Goal: Task Accomplishment & Management: Use online tool/utility

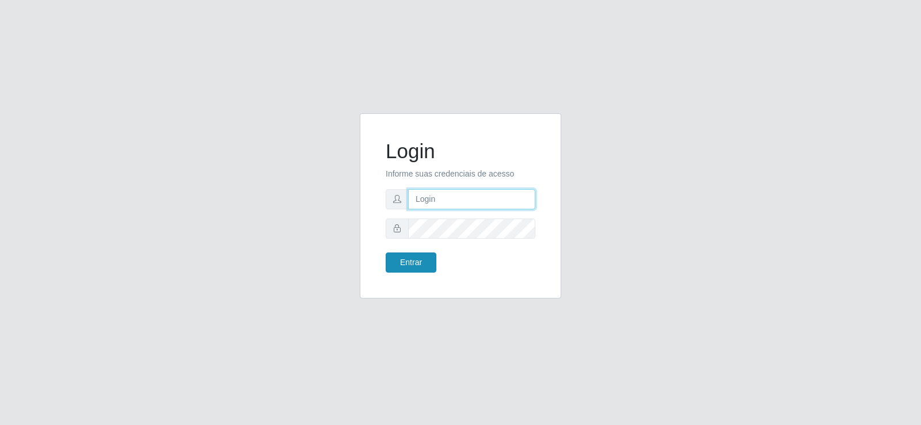
type input "[EMAIL_ADDRESS][DOMAIN_NAME]"
click at [405, 260] on button "Entrar" at bounding box center [411, 263] width 51 height 20
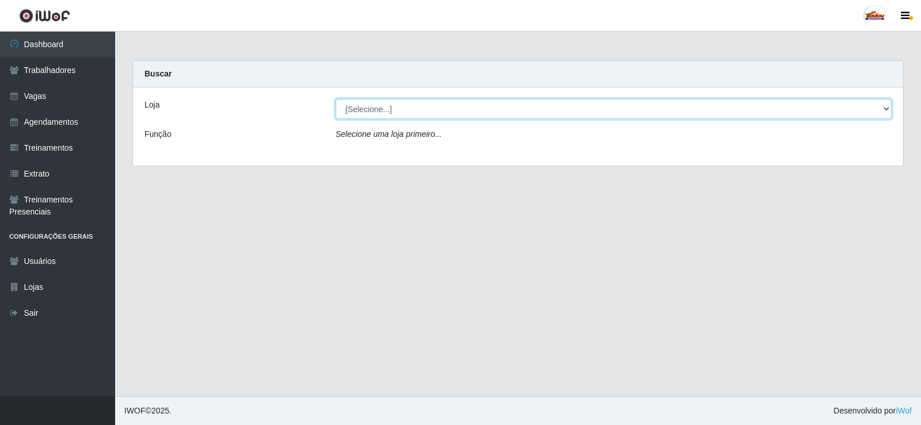
click at [395, 108] on select "[Selecione...] Supermercado Tadeu - [GEOGRAPHIC_DATA]" at bounding box center [613, 109] width 556 height 20
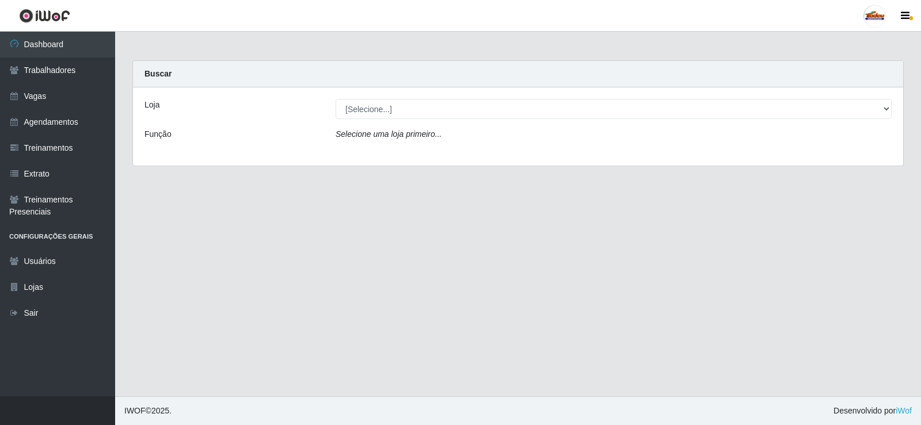
click at [345, 179] on div "Carregando... Buscar Loja [Selecione...] Supermercado Tadeu - [GEOGRAPHIC_DATA]…" at bounding box center [518, 120] width 788 height 120
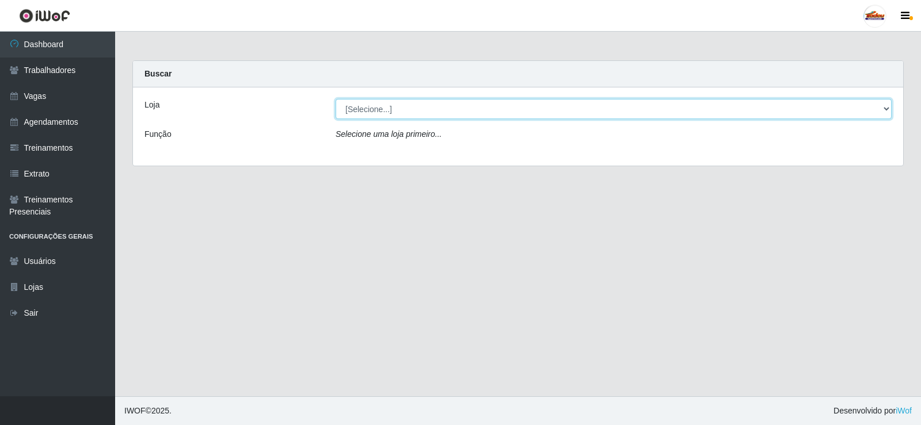
click at [883, 110] on select "[Selecione...] Supermercado Tadeu - [GEOGRAPHIC_DATA]" at bounding box center [613, 109] width 556 height 20
select select "195"
click at [335, 99] on select "[Selecione...] Supermercado Tadeu - [GEOGRAPHIC_DATA]" at bounding box center [613, 109] width 556 height 20
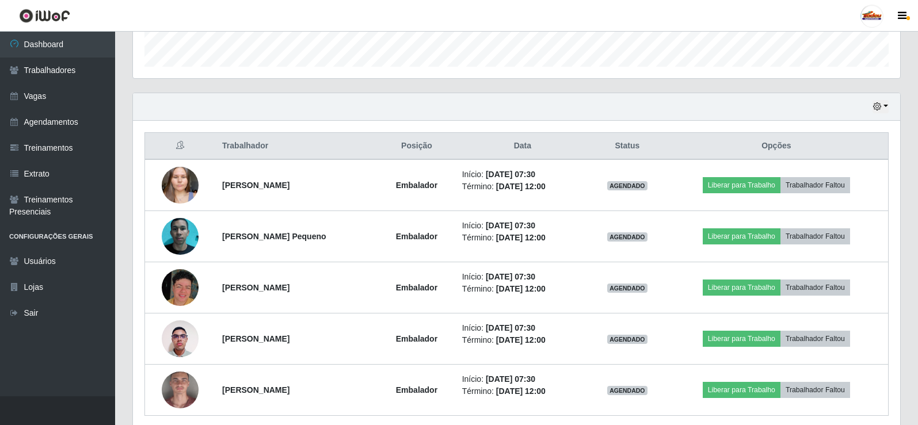
scroll to position [390, 0]
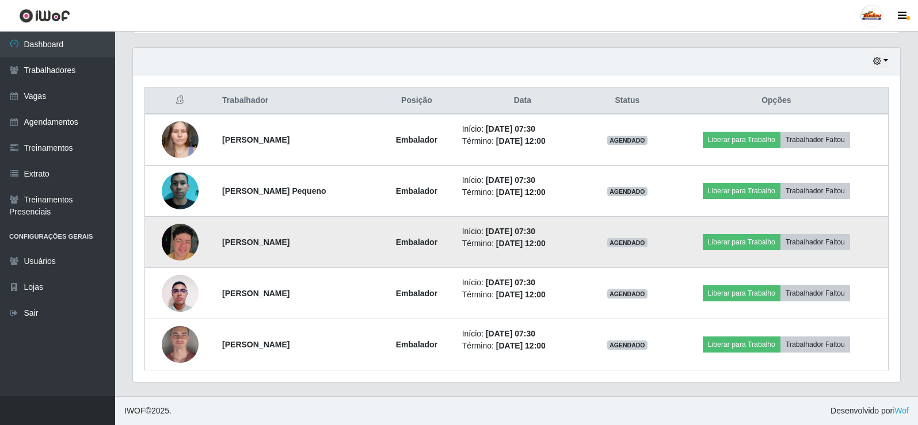
click at [173, 228] on img at bounding box center [180, 242] width 37 height 37
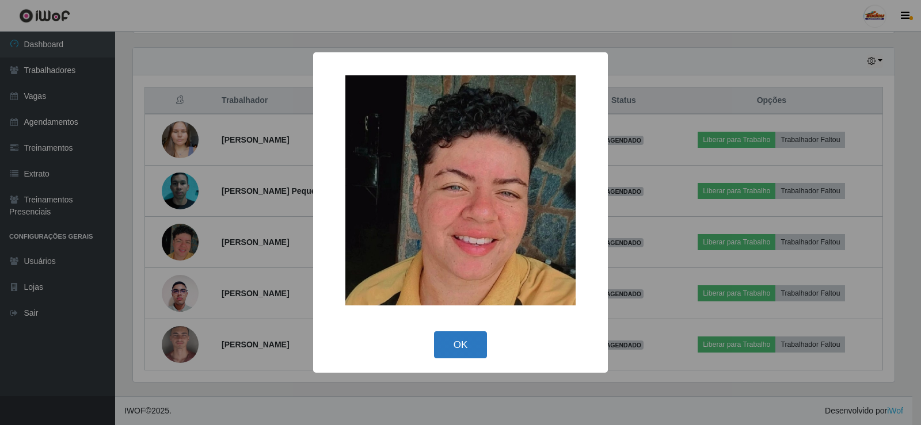
click at [455, 338] on button "OK" at bounding box center [461, 344] width 54 height 27
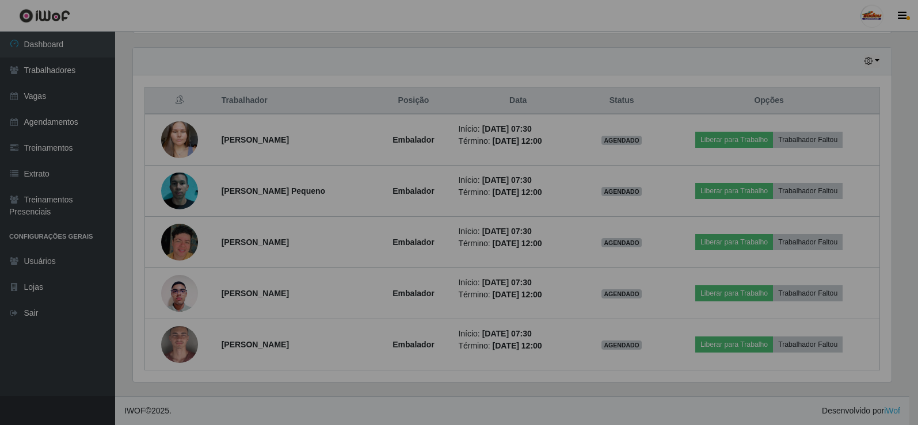
scroll to position [239, 767]
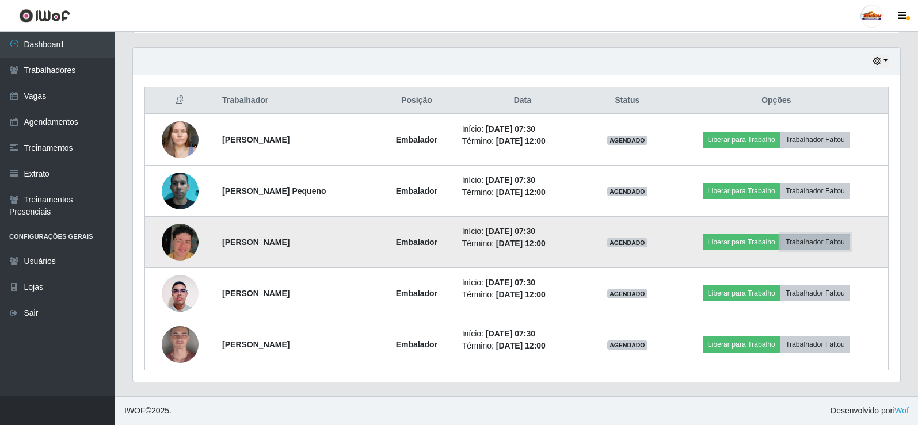
click at [816, 239] on button "Trabalhador Faltou" at bounding box center [815, 242] width 70 height 16
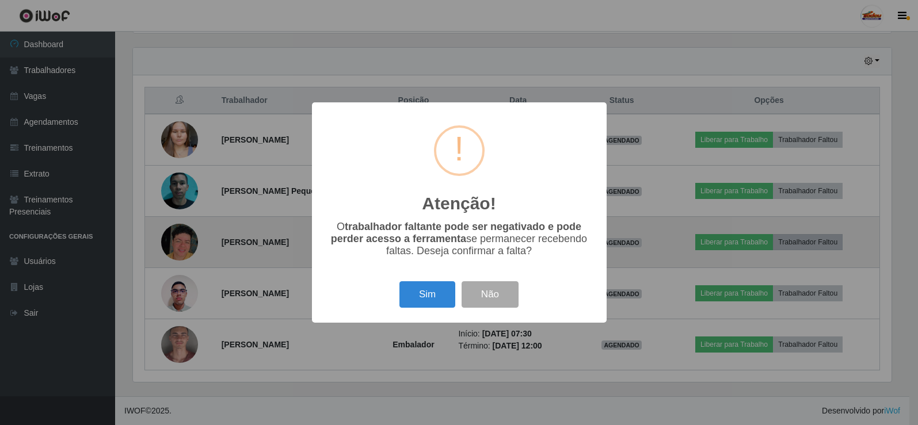
scroll to position [239, 761]
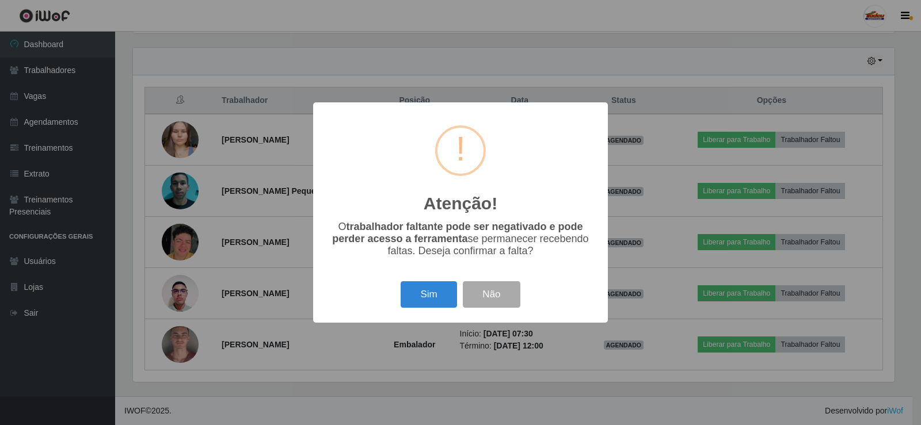
drag, startPoint x: 417, startPoint y: 292, endPoint x: 433, endPoint y: 294, distance: 15.7
click at [419, 293] on button "Sim" at bounding box center [428, 294] width 56 height 27
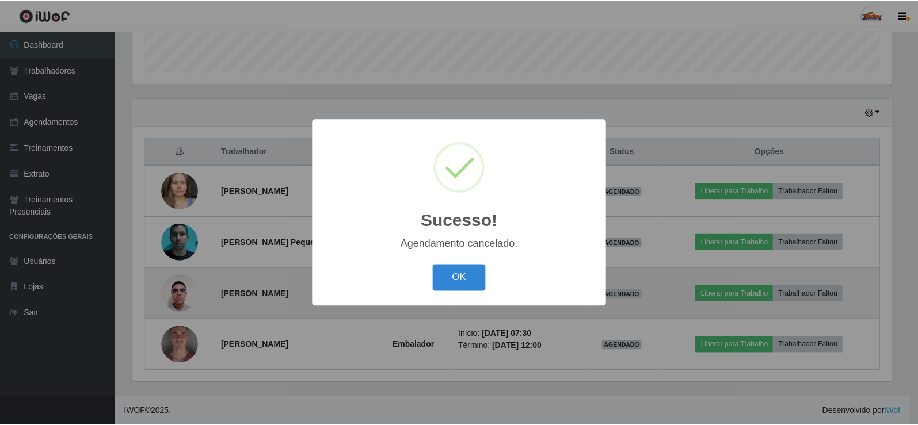
scroll to position [339, 0]
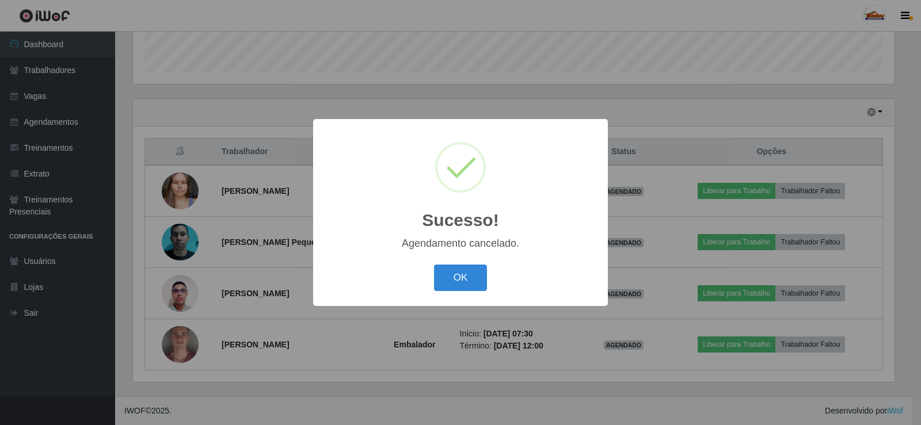
click at [453, 268] on button "OK" at bounding box center [461, 278] width 54 height 27
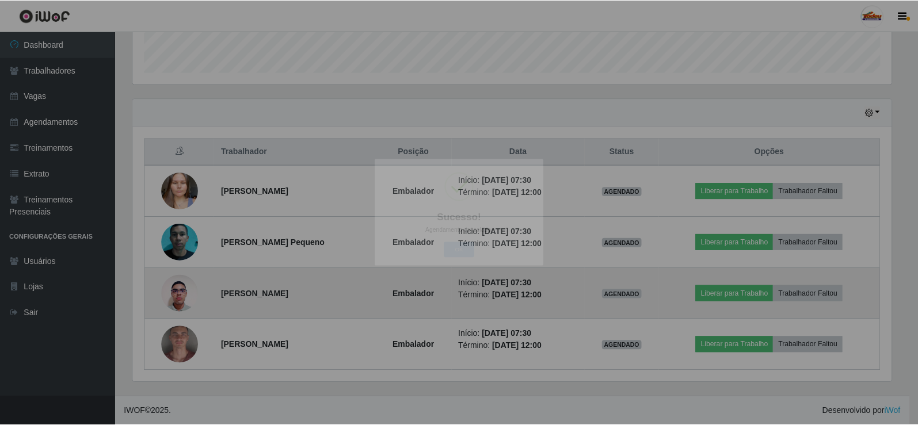
scroll to position [239, 767]
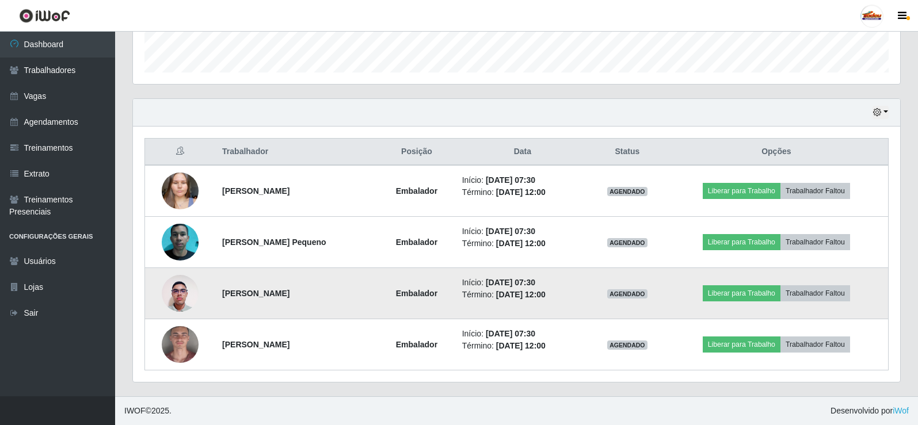
click at [190, 300] on img at bounding box center [180, 293] width 37 height 49
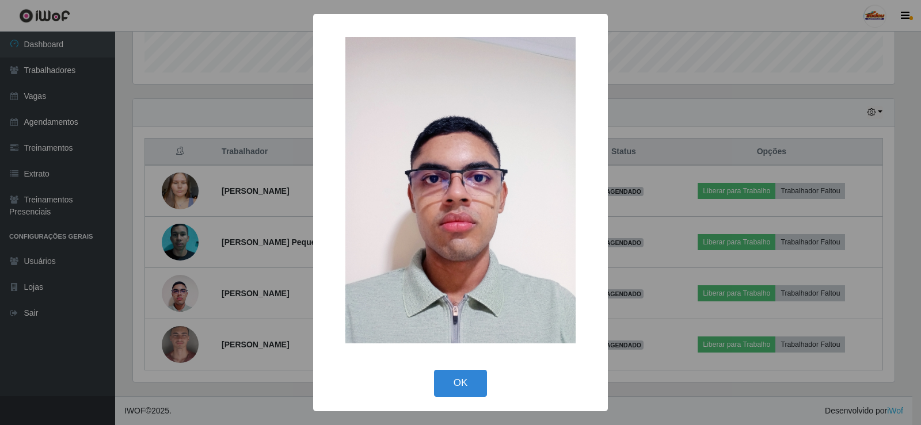
click at [446, 305] on img at bounding box center [460, 190] width 230 height 307
click at [445, 379] on button "OK" at bounding box center [461, 383] width 54 height 27
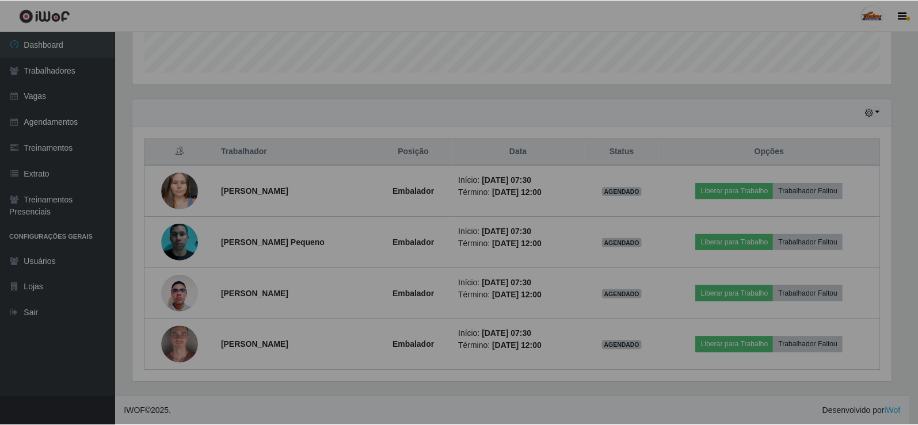
scroll to position [239, 767]
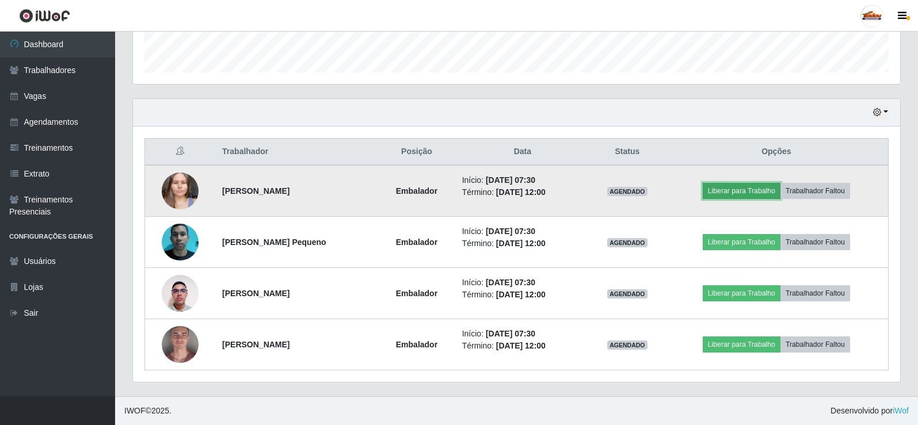
click at [749, 189] on button "Liberar para Trabalho" at bounding box center [742, 191] width 78 height 16
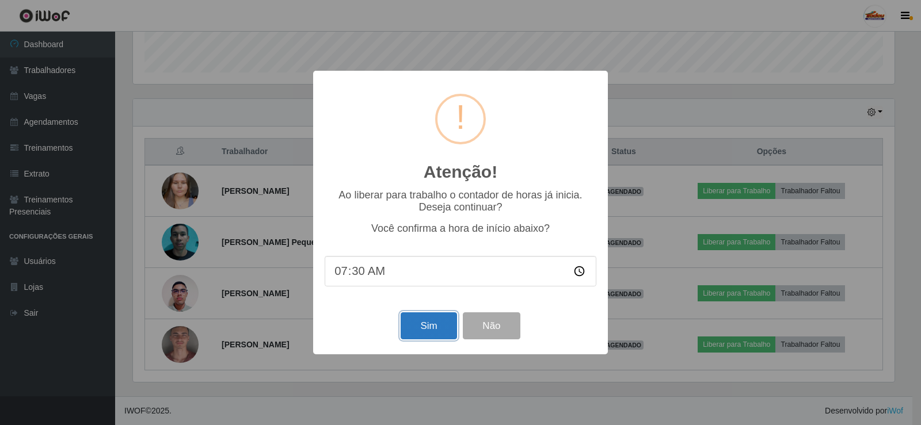
click at [420, 329] on button "Sim" at bounding box center [428, 325] width 56 height 27
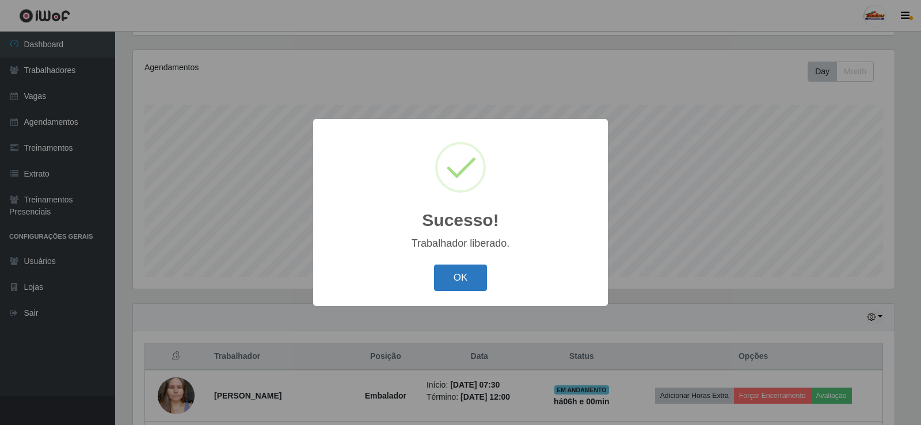
click at [449, 266] on button "OK" at bounding box center [461, 278] width 54 height 27
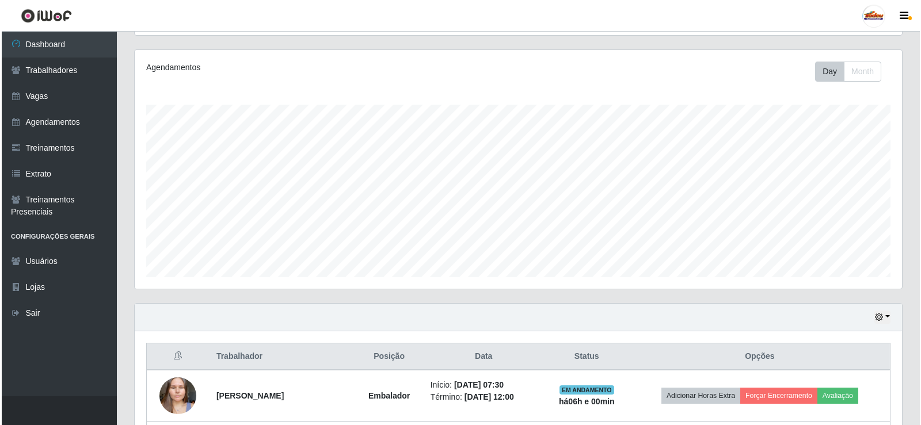
scroll to position [339, 0]
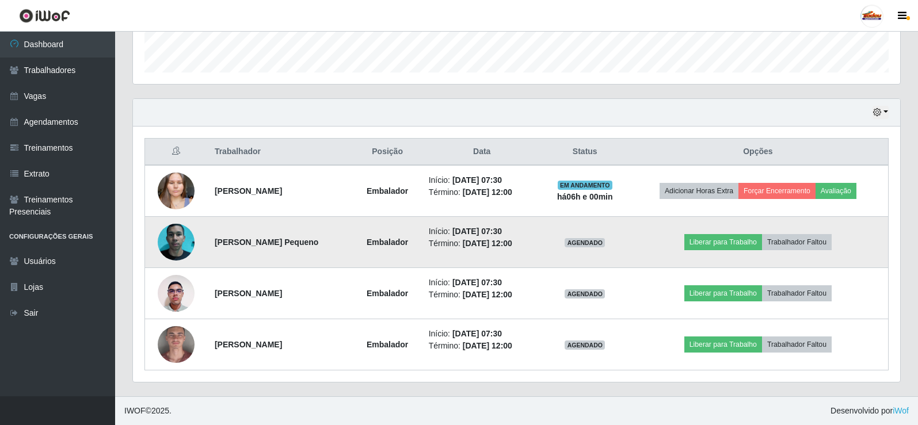
click at [759, 233] on td "Liberar para Trabalho Trabalhador Faltou" at bounding box center [758, 242] width 261 height 51
click at [757, 239] on button "Liberar para Trabalho" at bounding box center [723, 242] width 78 height 16
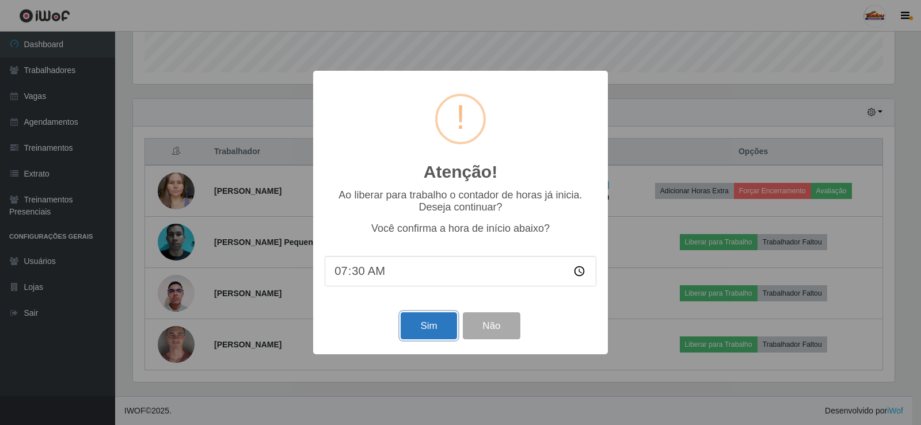
click at [445, 329] on button "Sim" at bounding box center [428, 325] width 56 height 27
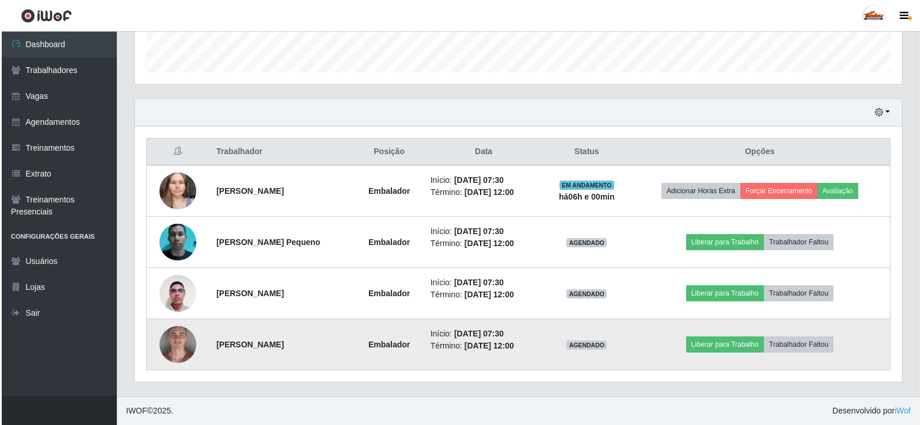
scroll to position [0, 0]
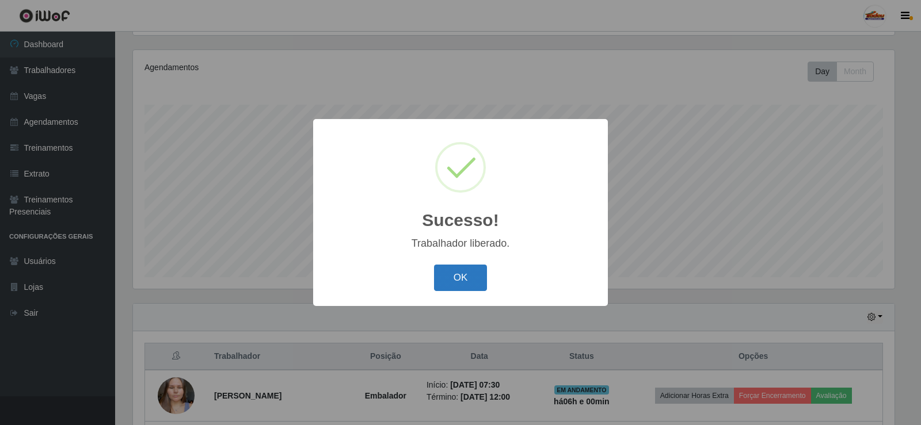
click at [476, 283] on button "OK" at bounding box center [461, 278] width 54 height 27
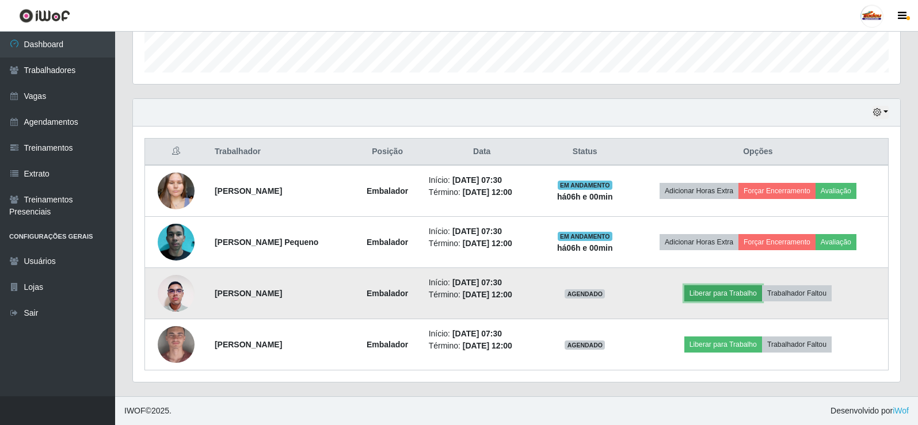
click at [710, 292] on button "Liberar para Trabalho" at bounding box center [723, 293] width 78 height 16
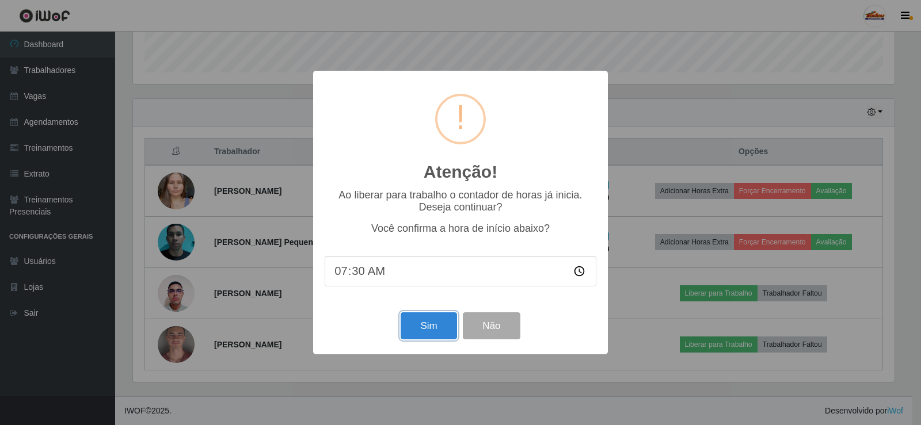
drag, startPoint x: 415, startPoint y: 326, endPoint x: 408, endPoint y: 329, distance: 7.7
click at [415, 325] on button "Sim" at bounding box center [428, 325] width 56 height 27
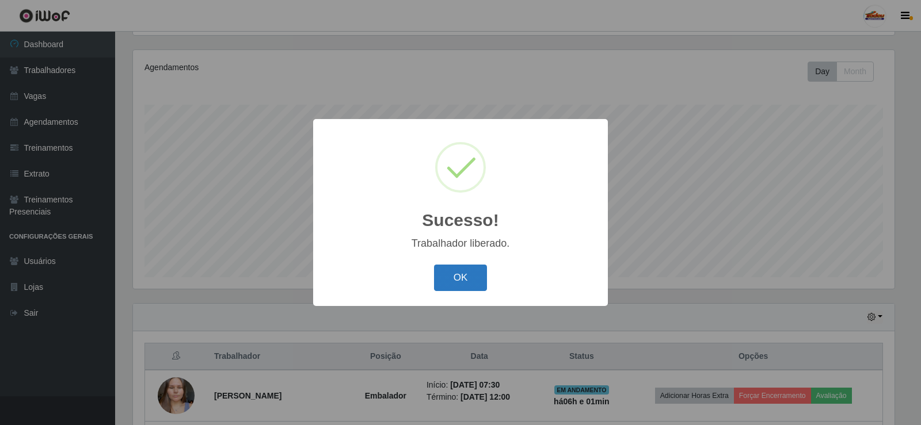
click at [446, 282] on button "OK" at bounding box center [461, 278] width 54 height 27
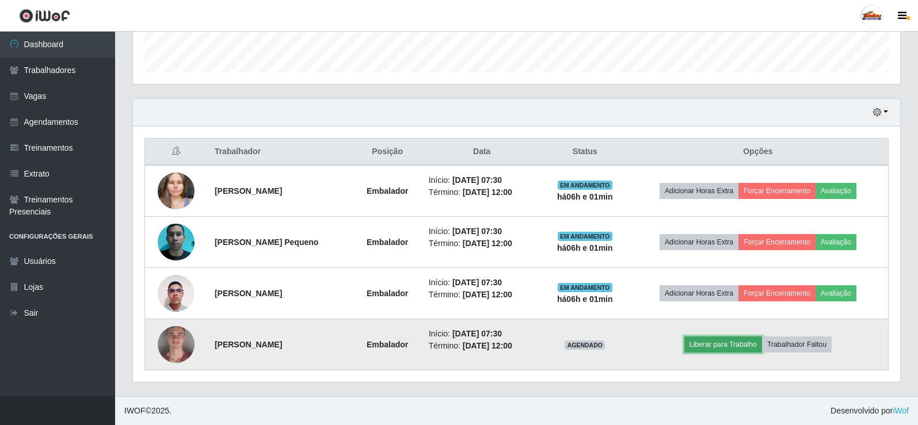
click at [742, 340] on button "Liberar para Trabalho" at bounding box center [723, 345] width 78 height 16
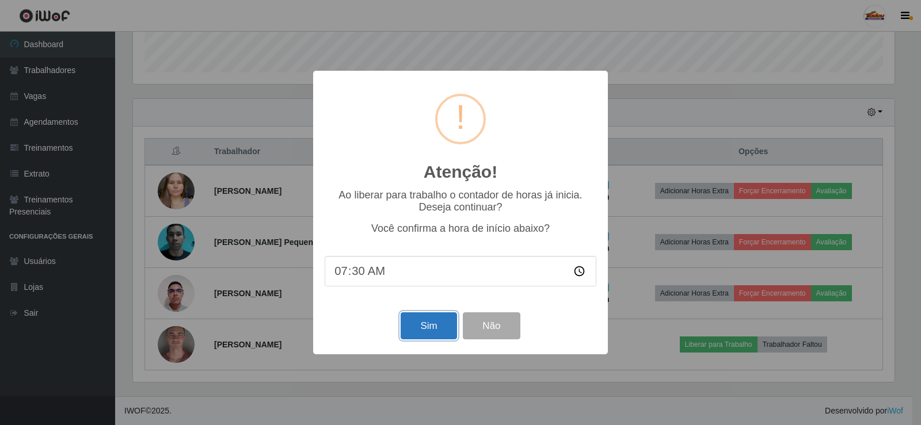
click at [432, 332] on button "Sim" at bounding box center [428, 325] width 56 height 27
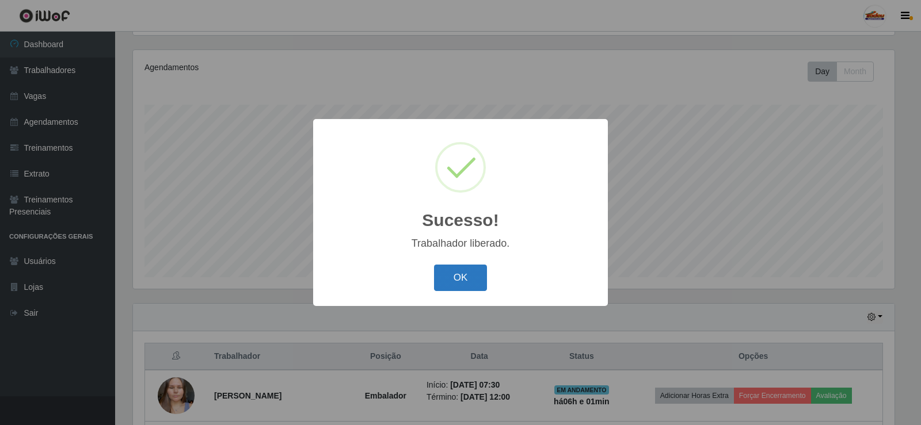
click at [455, 276] on button "OK" at bounding box center [461, 278] width 54 height 27
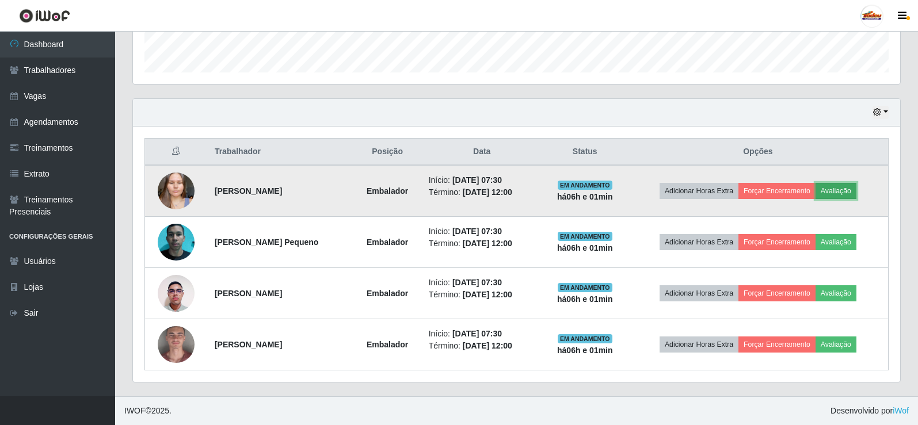
click at [850, 192] on button "Avaliação" at bounding box center [835, 191] width 41 height 16
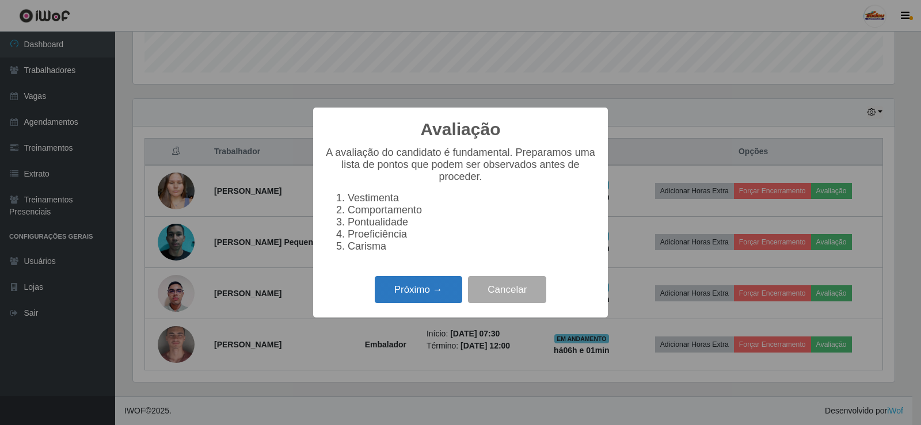
click at [410, 299] on button "Próximo →" at bounding box center [418, 289] width 87 height 27
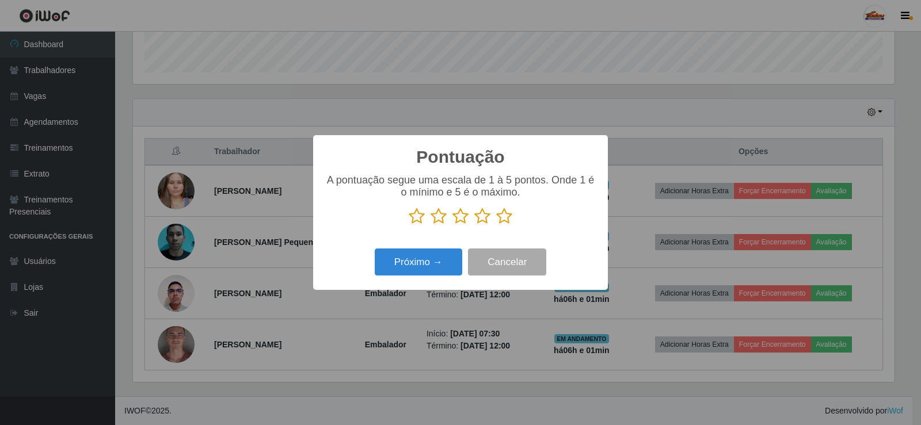
click at [496, 215] on icon at bounding box center [504, 216] width 16 height 17
click at [496, 225] on input "radio" at bounding box center [496, 225] width 0 height 0
click at [421, 268] on button "Próximo →" at bounding box center [418, 262] width 87 height 27
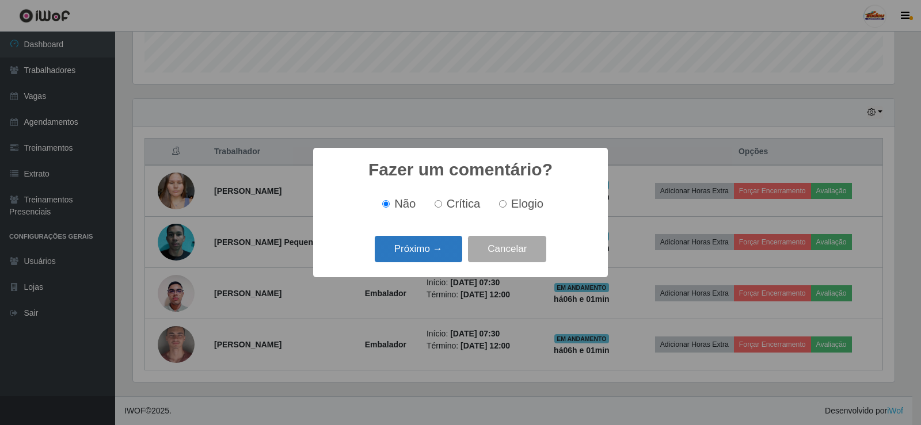
click at [427, 257] on button "Próximo →" at bounding box center [418, 249] width 87 height 27
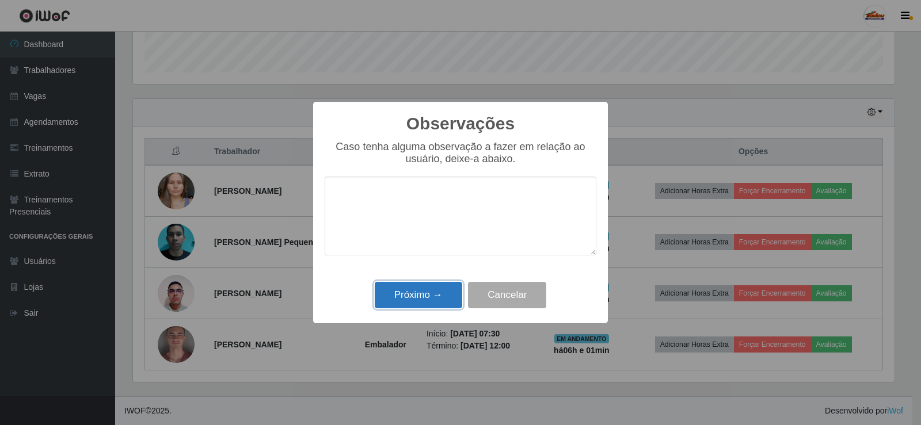
click at [419, 288] on button "Próximo →" at bounding box center [418, 295] width 87 height 27
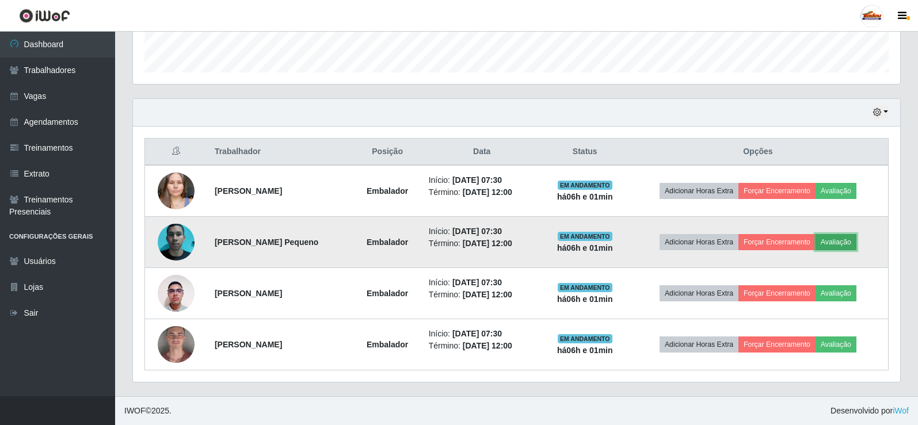
click at [846, 240] on button "Avaliação" at bounding box center [835, 242] width 41 height 16
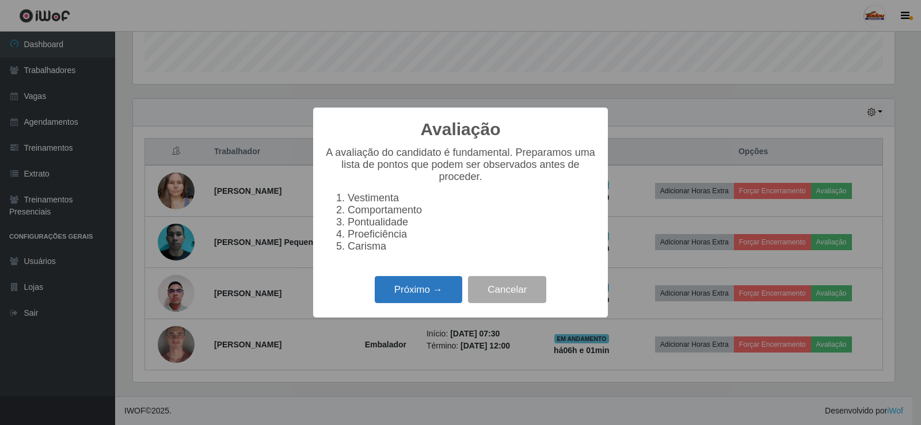
click at [435, 293] on button "Próximo →" at bounding box center [418, 289] width 87 height 27
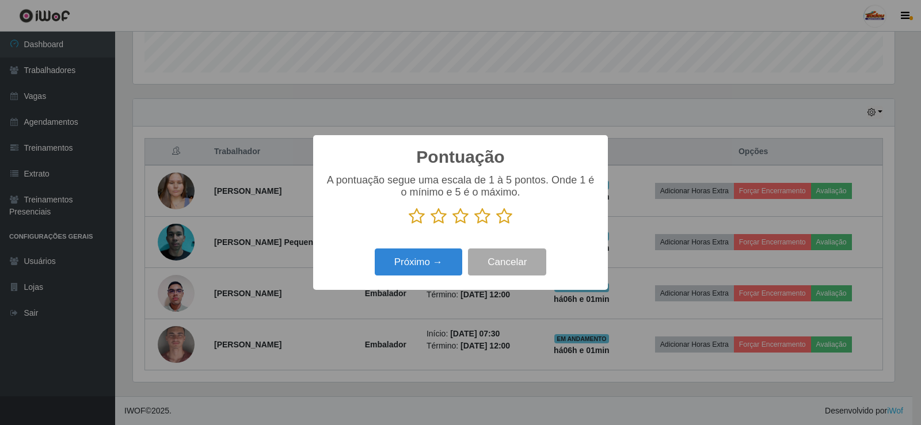
click at [510, 222] on icon at bounding box center [504, 216] width 16 height 17
click at [496, 225] on input "radio" at bounding box center [496, 225] width 0 height 0
click at [434, 269] on button "Próximo →" at bounding box center [418, 262] width 87 height 27
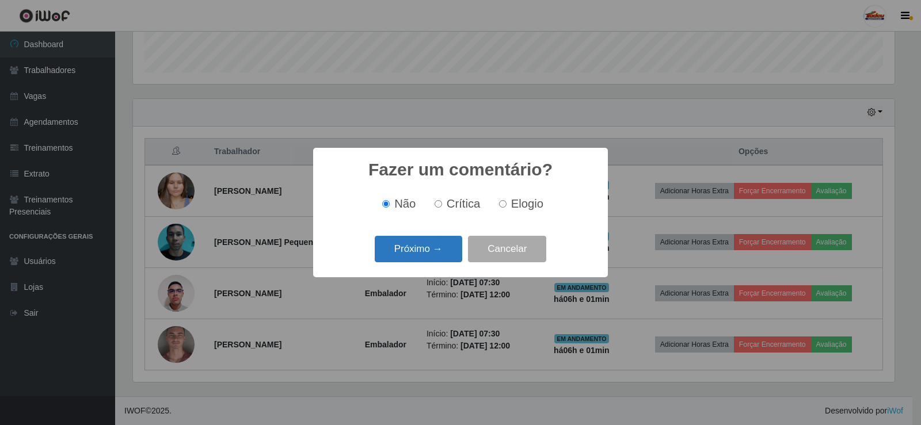
click at [433, 253] on button "Próximo →" at bounding box center [418, 249] width 87 height 27
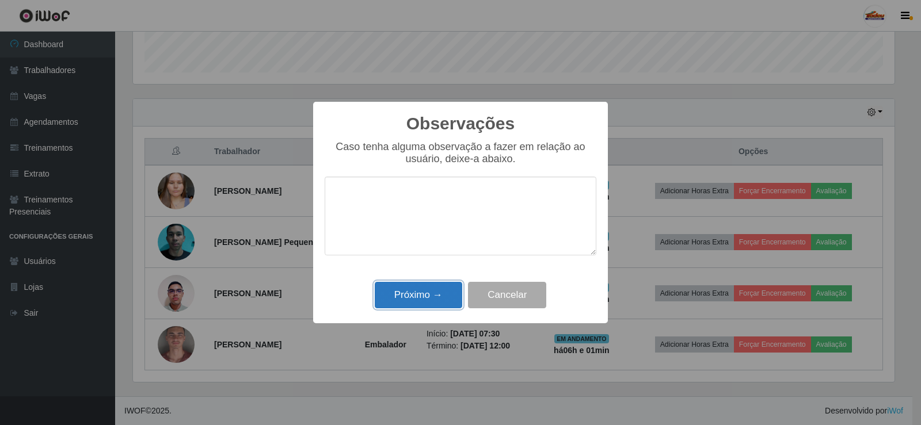
click at [425, 287] on button "Próximo →" at bounding box center [418, 295] width 87 height 27
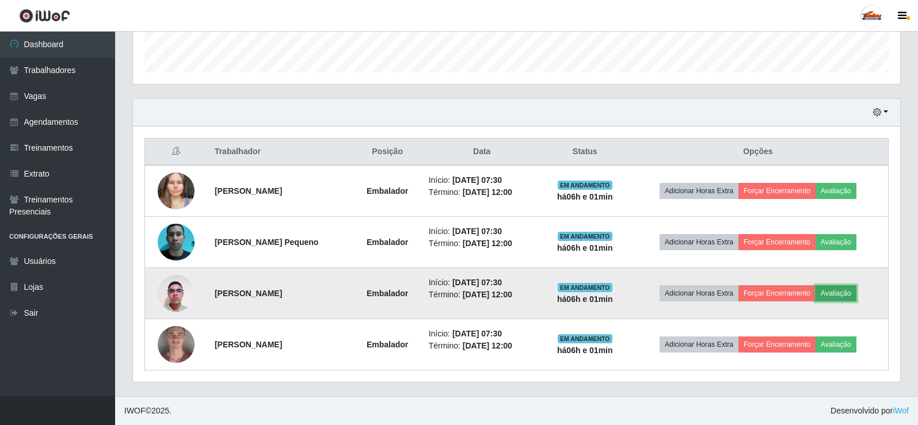
click at [837, 289] on button "Avaliação" at bounding box center [835, 293] width 41 height 16
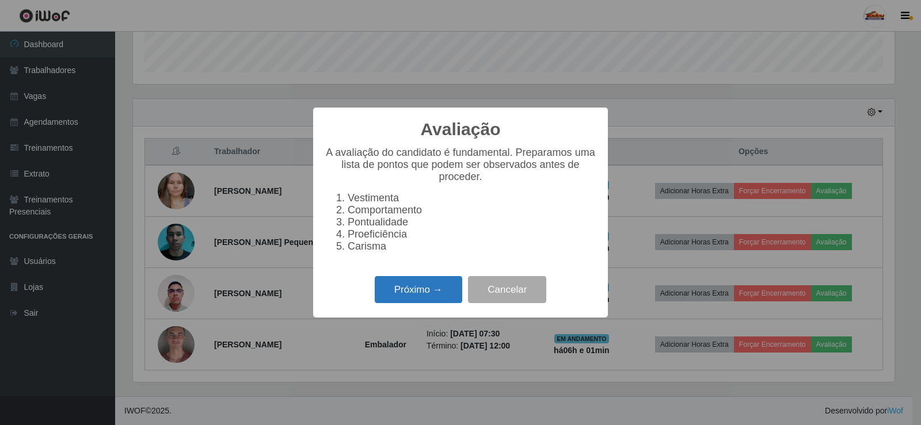
click at [405, 300] on button "Próximo →" at bounding box center [418, 289] width 87 height 27
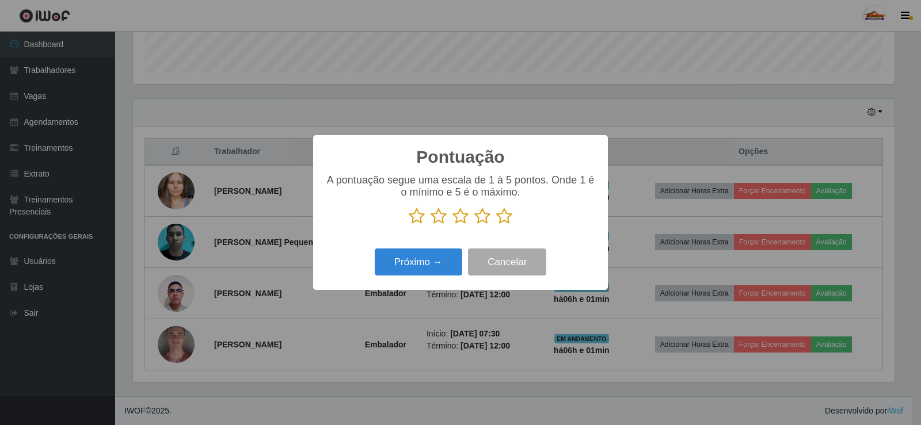
click at [505, 213] on icon at bounding box center [504, 216] width 16 height 17
click at [496, 225] on input "radio" at bounding box center [496, 225] width 0 height 0
click at [406, 267] on button "Próximo →" at bounding box center [418, 262] width 87 height 27
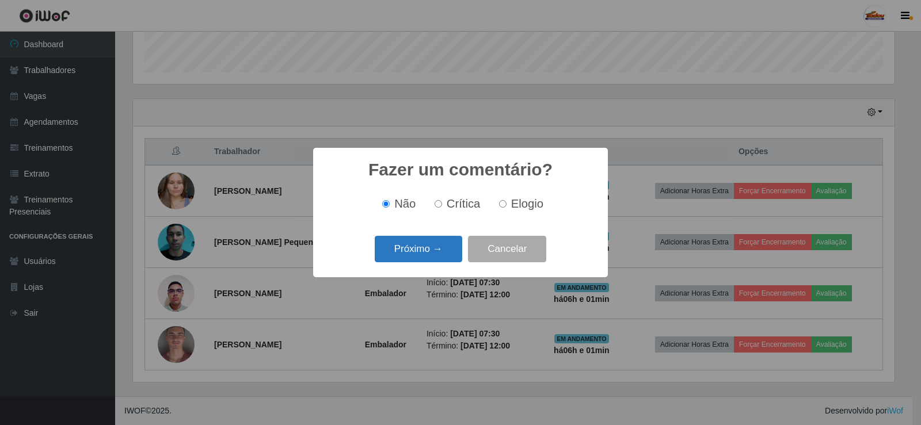
click at [426, 251] on button "Próximo →" at bounding box center [418, 249] width 87 height 27
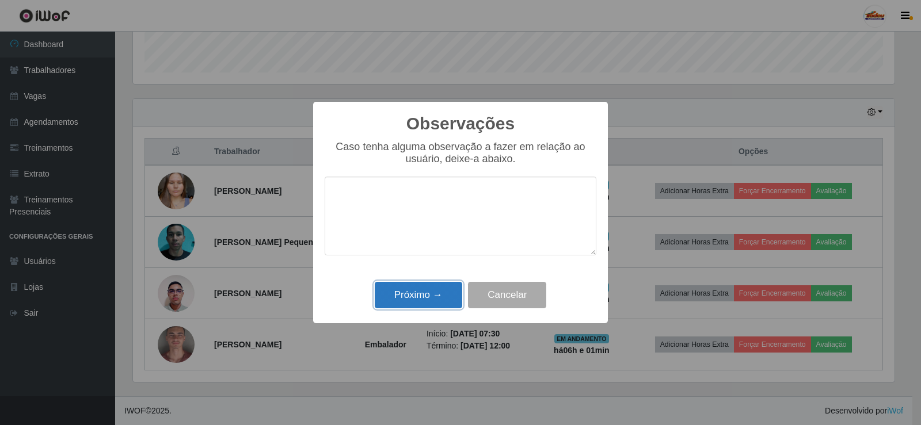
click at [411, 298] on button "Próximo →" at bounding box center [418, 295] width 87 height 27
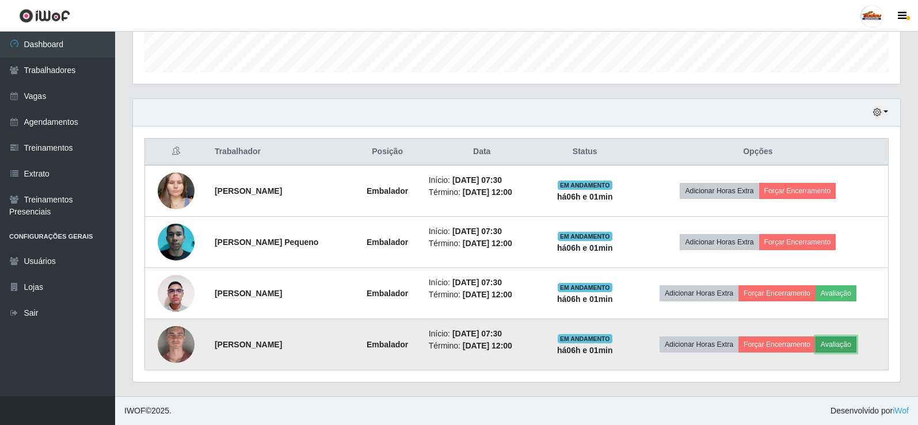
click at [849, 352] on button "Avaliação" at bounding box center [835, 345] width 41 height 16
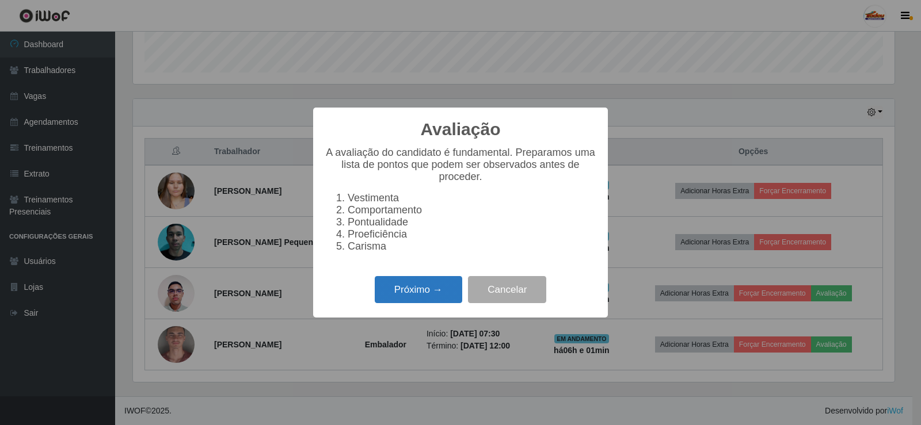
click at [386, 293] on button "Próximo →" at bounding box center [418, 289] width 87 height 27
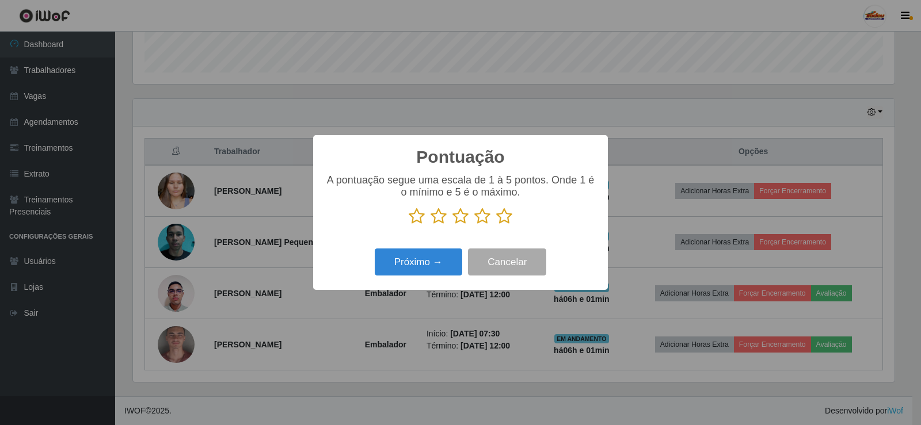
click at [502, 217] on icon at bounding box center [504, 216] width 16 height 17
click at [496, 225] on input "radio" at bounding box center [496, 225] width 0 height 0
click at [417, 271] on button "Próximo →" at bounding box center [418, 262] width 87 height 27
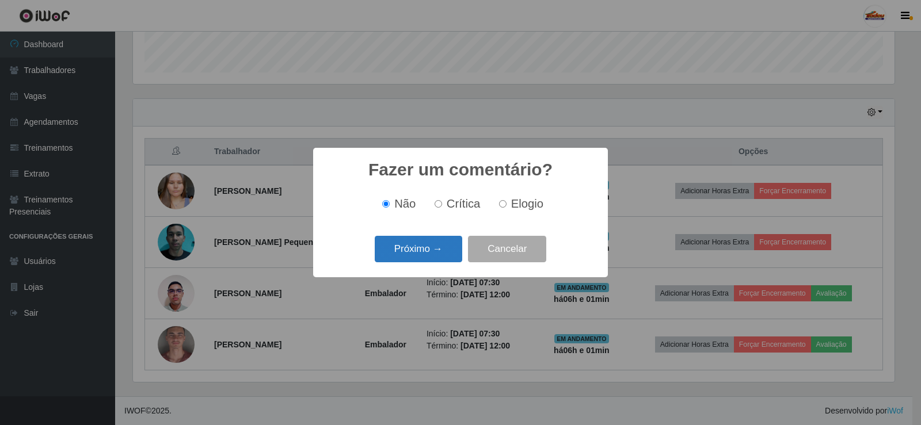
click at [428, 246] on button "Próximo →" at bounding box center [418, 249] width 87 height 27
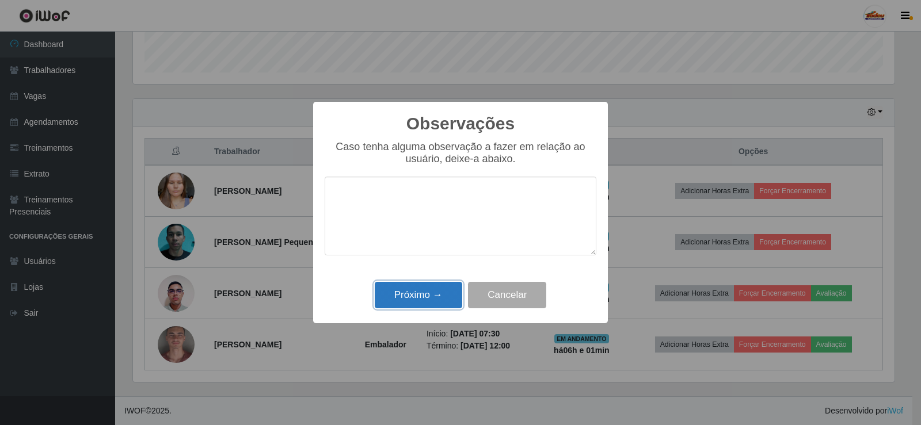
click at [400, 288] on button "Próximo →" at bounding box center [418, 295] width 87 height 27
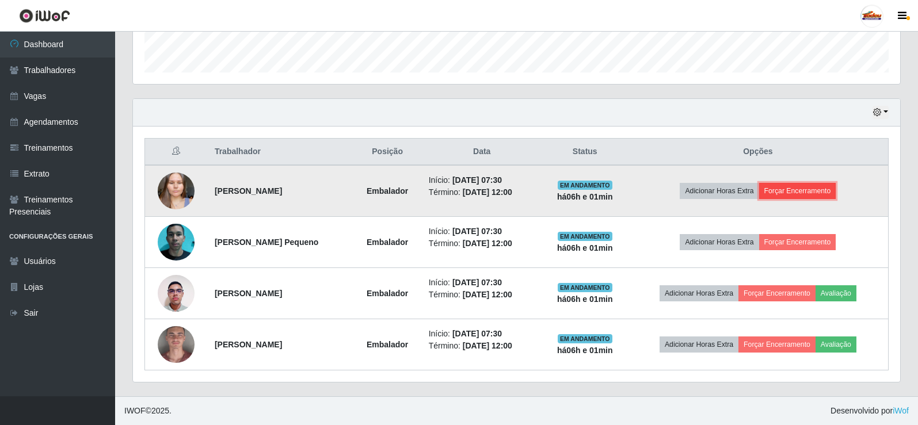
click at [830, 188] on button "Forçar Encerramento" at bounding box center [797, 191] width 77 height 16
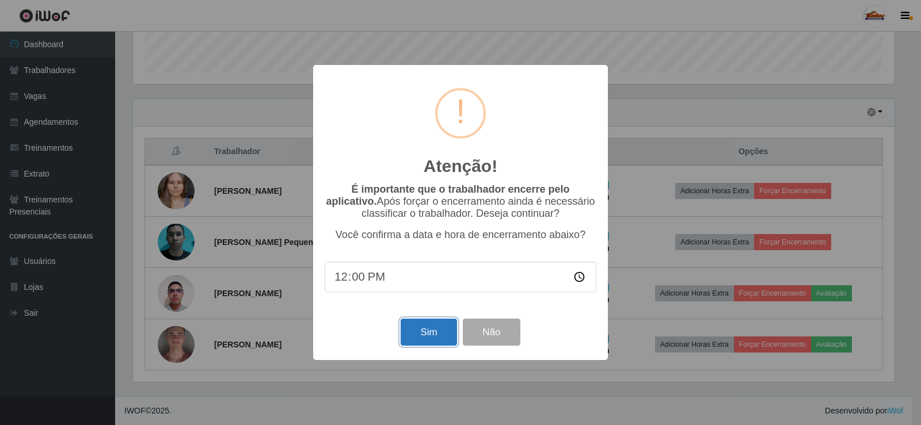
click at [419, 336] on button "Sim" at bounding box center [428, 332] width 56 height 27
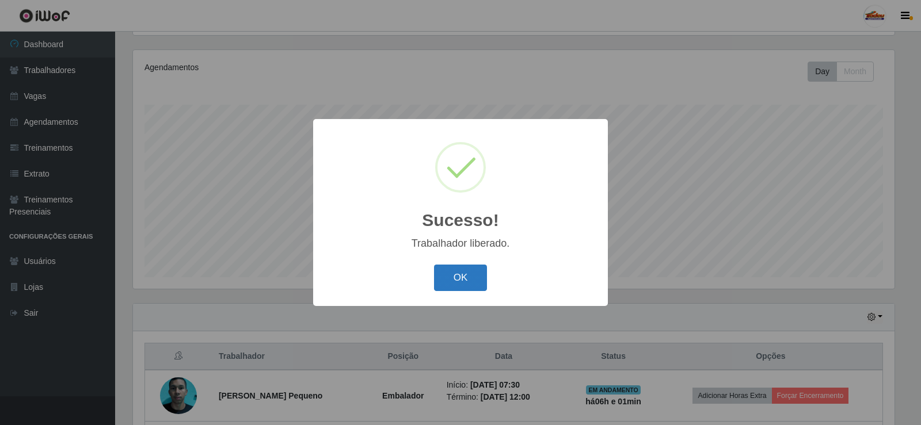
click at [437, 275] on button "OK" at bounding box center [461, 278] width 54 height 27
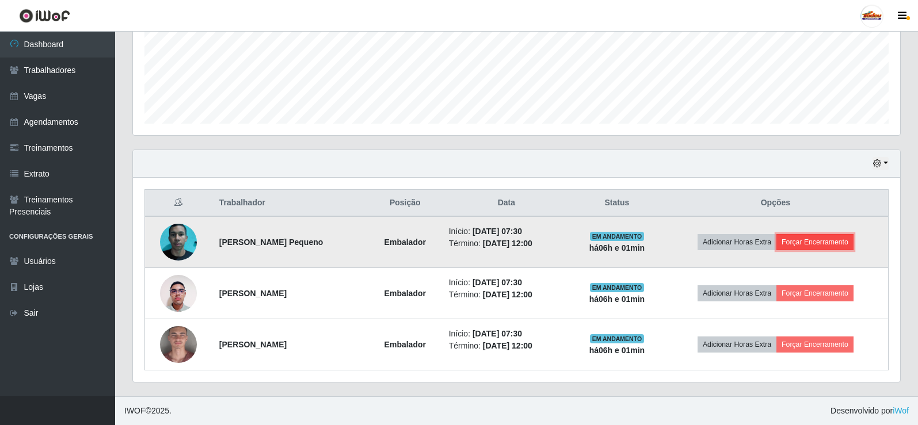
click at [834, 241] on button "Forçar Encerramento" at bounding box center [814, 242] width 77 height 16
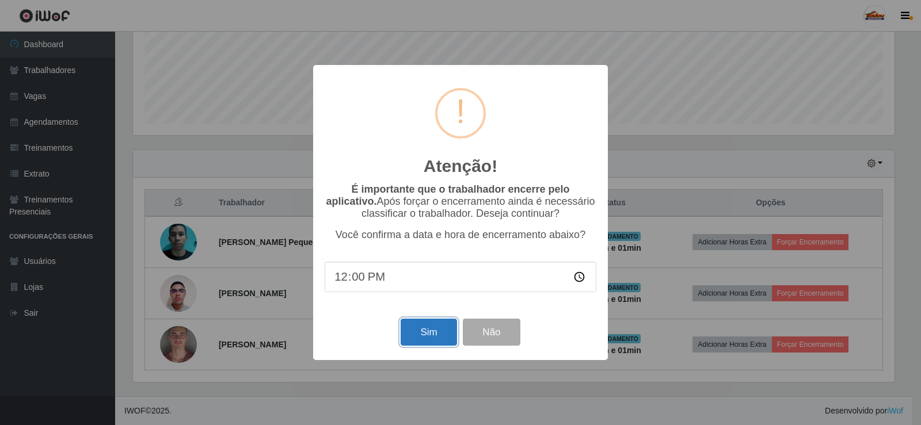
click at [438, 336] on button "Sim" at bounding box center [428, 332] width 56 height 27
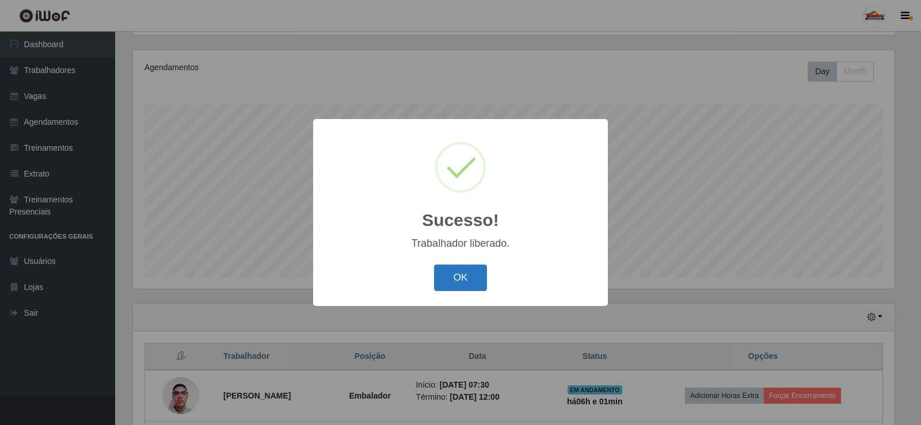
click at [452, 285] on button "OK" at bounding box center [461, 278] width 54 height 27
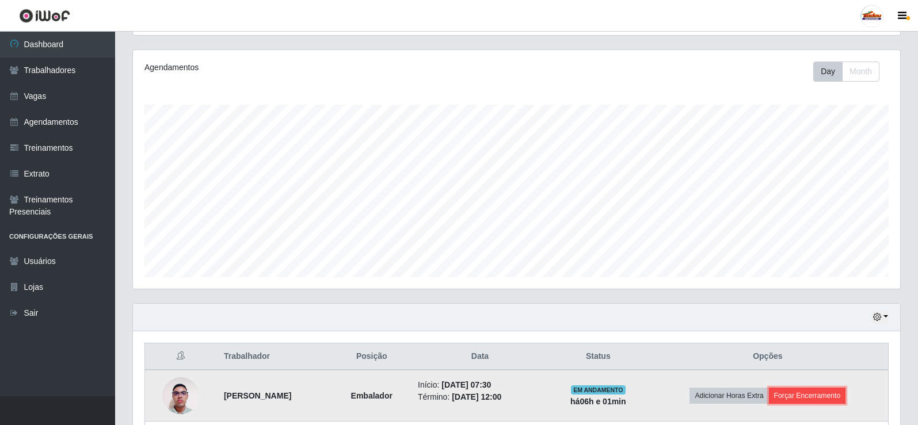
click at [835, 392] on button "Forçar Encerramento" at bounding box center [807, 396] width 77 height 16
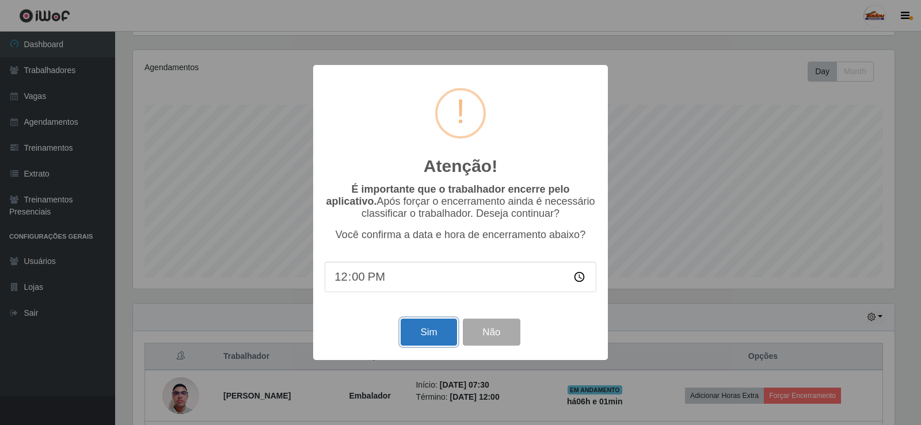
click at [409, 326] on button "Sim" at bounding box center [428, 332] width 56 height 27
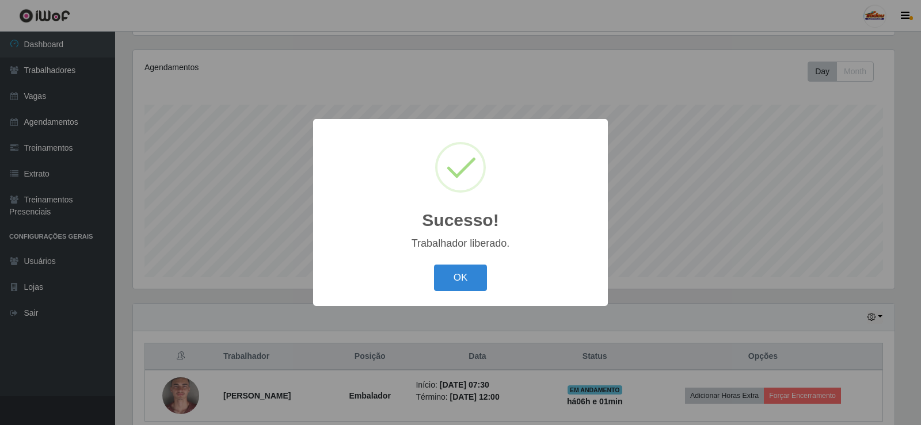
click at [442, 257] on div "Sucesso! × Trabalhador liberado. OK Cancel" at bounding box center [460, 212] width 295 height 186
click at [444, 262] on div "OK Cancel" at bounding box center [461, 277] width 272 height 33
click at [475, 279] on button "OK" at bounding box center [461, 278] width 54 height 27
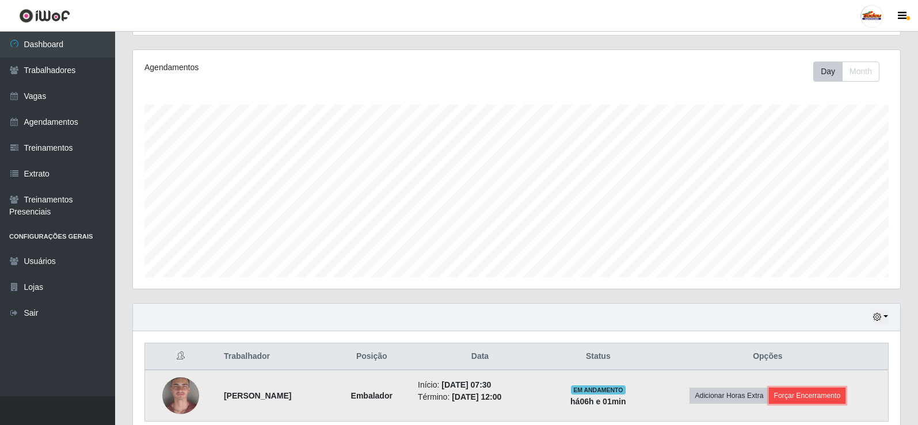
click at [846, 392] on button "Forçar Encerramento" at bounding box center [807, 396] width 77 height 16
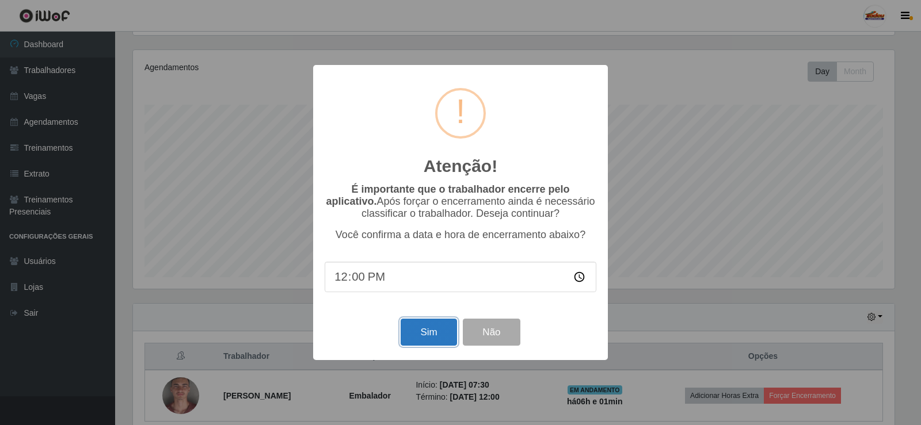
click at [425, 330] on button "Sim" at bounding box center [428, 332] width 56 height 27
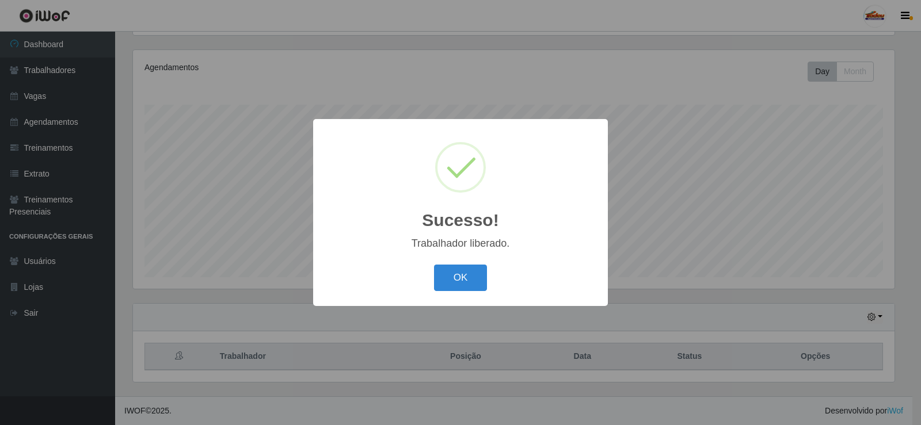
click at [490, 274] on div "OK Cancel" at bounding box center [461, 277] width 272 height 33
click at [462, 277] on button "OK" at bounding box center [461, 278] width 54 height 27
